Goal: Task Accomplishment & Management: Use online tool/utility

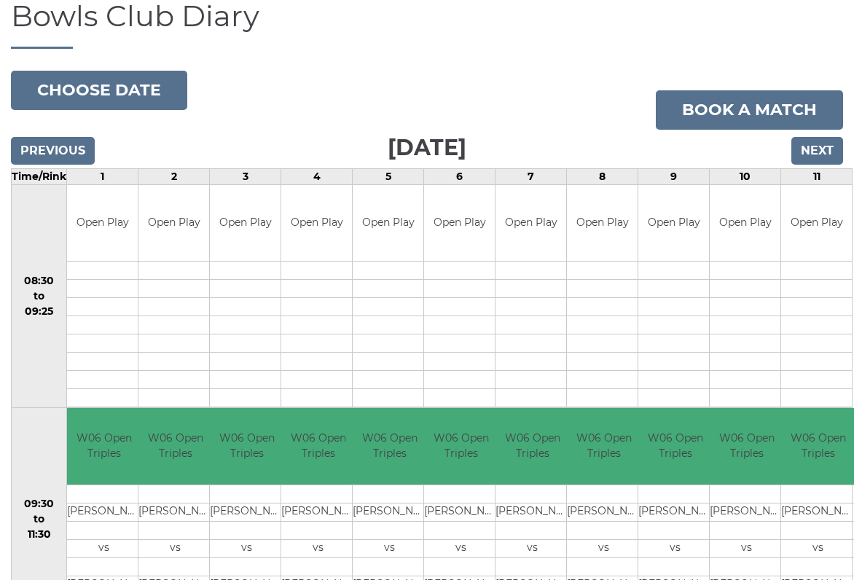
scroll to position [110, 0]
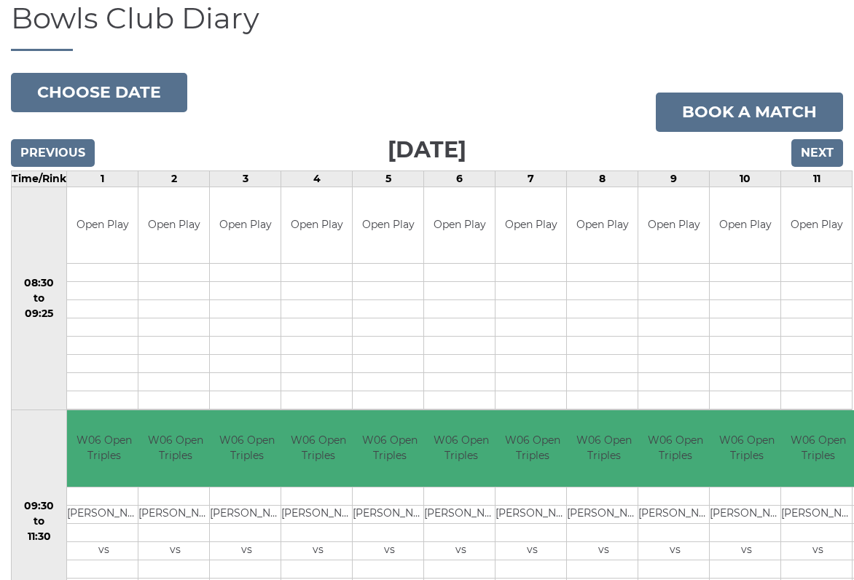
click at [827, 151] on input "Next" at bounding box center [817, 153] width 52 height 28
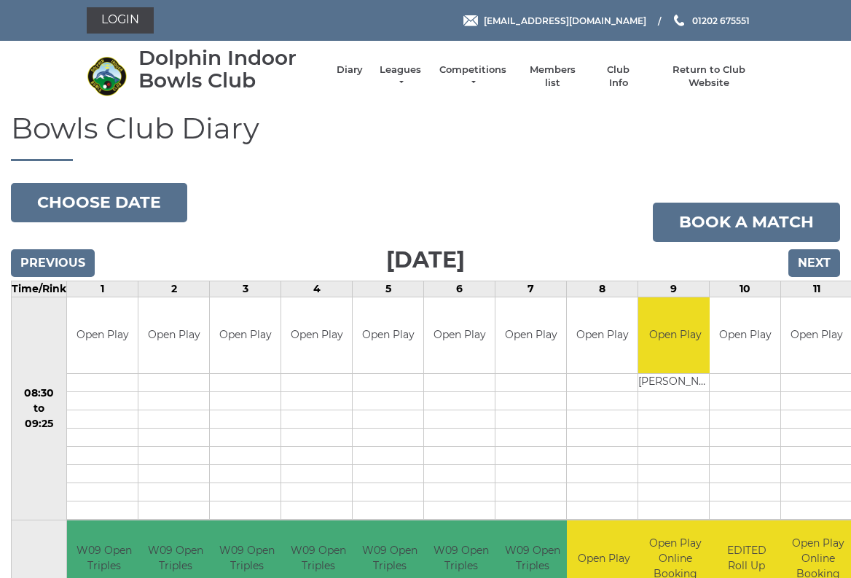
click at [819, 267] on input "Next" at bounding box center [814, 263] width 52 height 28
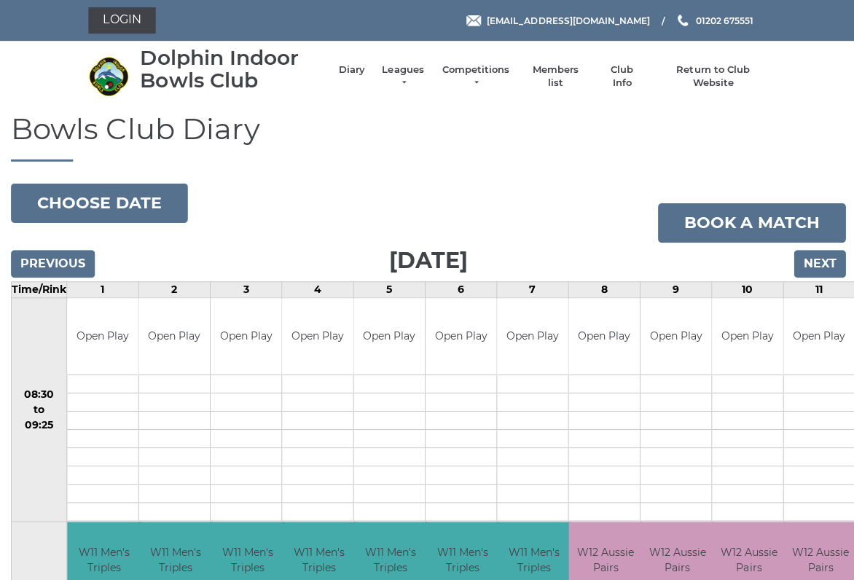
click at [62, 260] on input "Previous" at bounding box center [53, 263] width 84 height 28
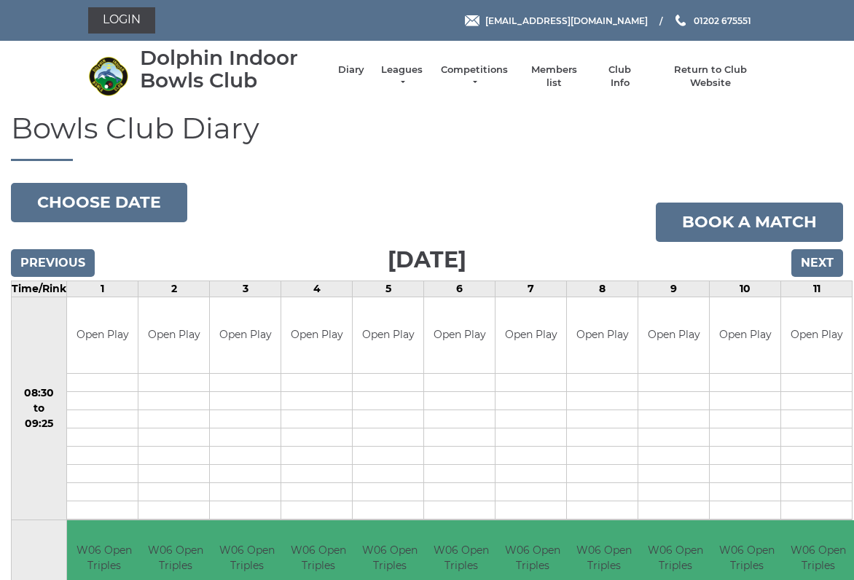
scroll to position [5, 0]
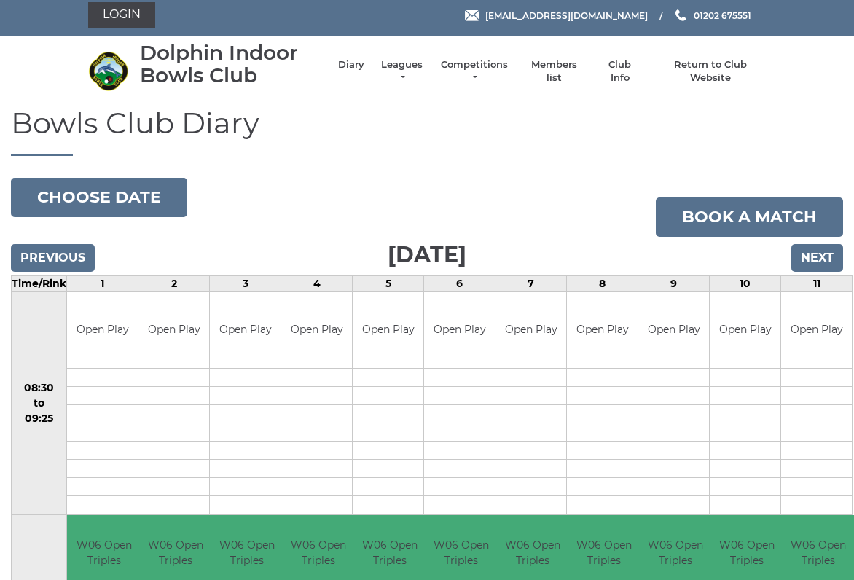
click at [819, 264] on input "Next" at bounding box center [817, 258] width 52 height 28
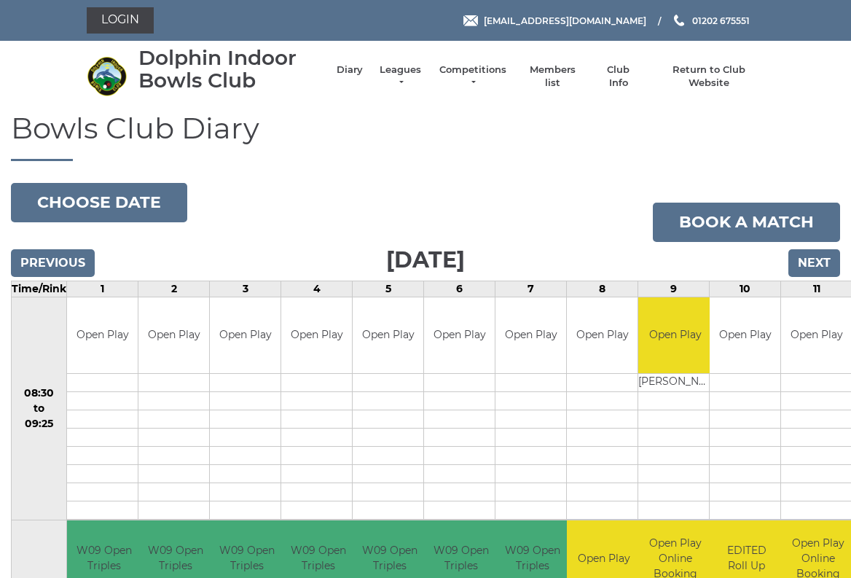
scroll to position [4, 0]
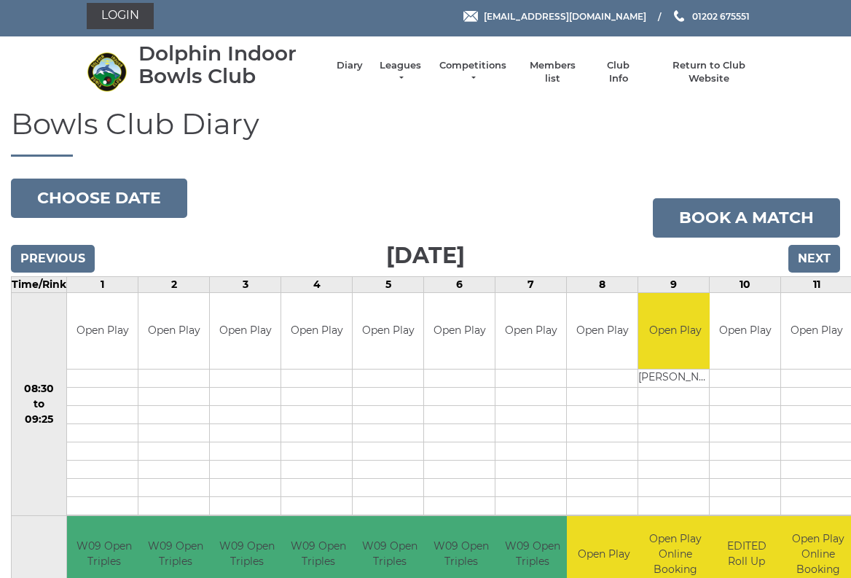
click at [821, 261] on input "Next" at bounding box center [814, 259] width 52 height 28
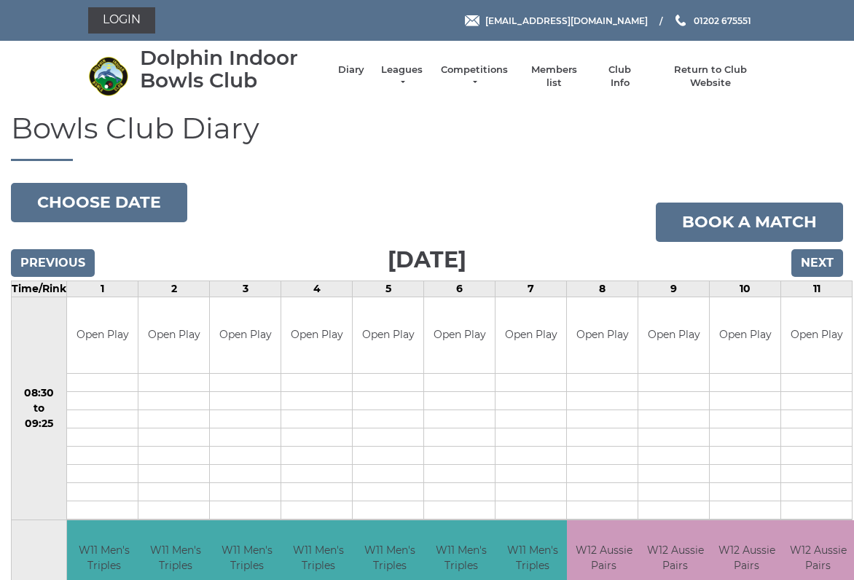
click at [61, 264] on input "Previous" at bounding box center [53, 263] width 84 height 28
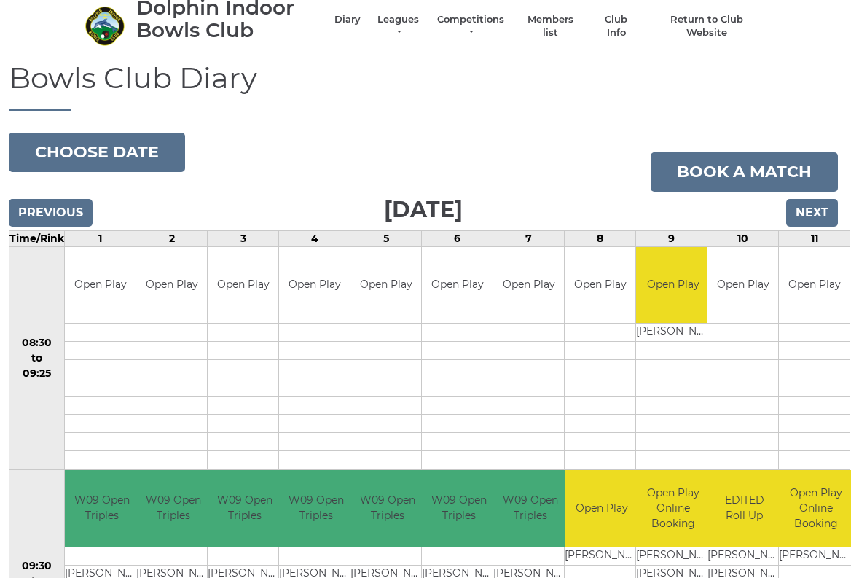
scroll to position [0, 2]
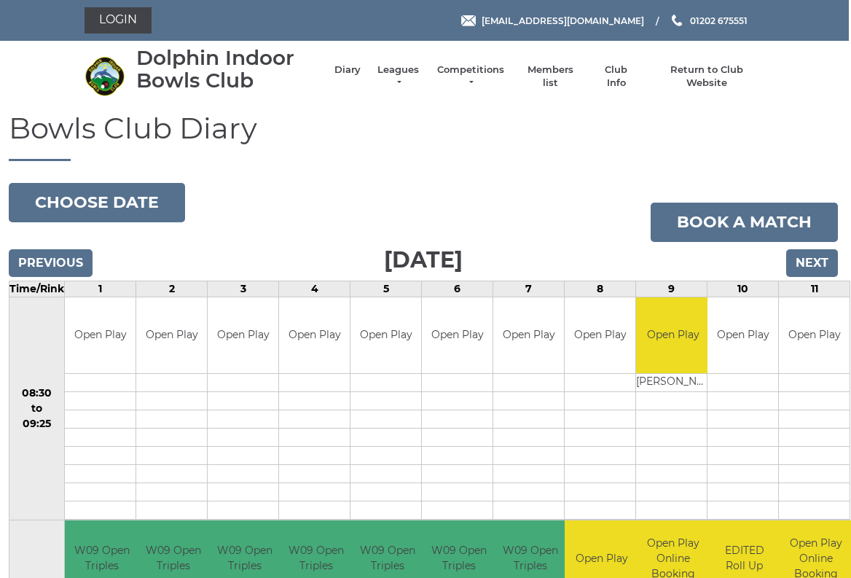
click at [74, 264] on input "Previous" at bounding box center [51, 263] width 84 height 28
